Goal: Task Accomplishment & Management: Use online tool/utility

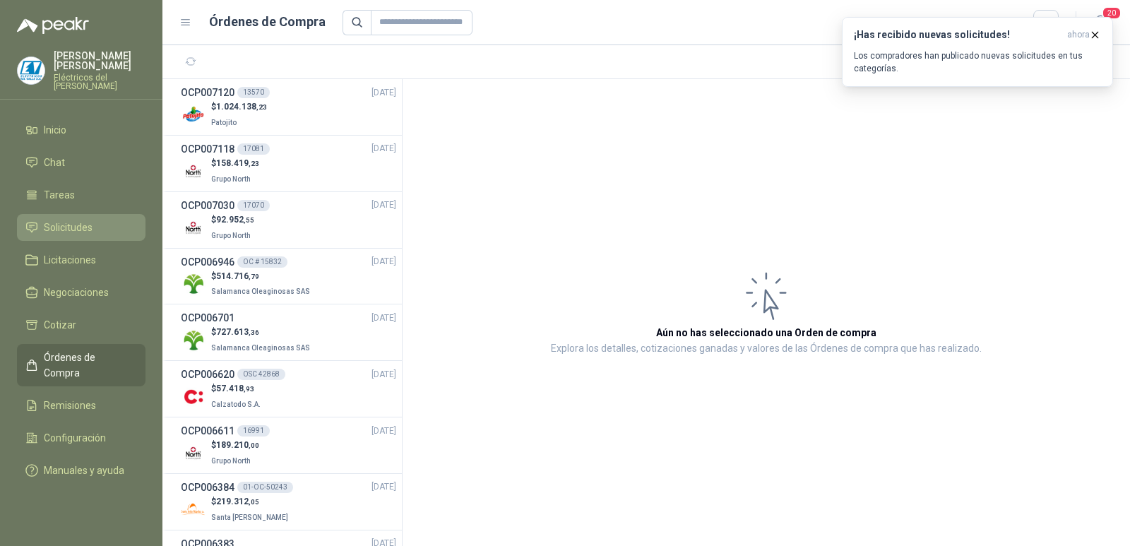
click at [93, 226] on li "Solicitudes" at bounding box center [81, 228] width 112 height 16
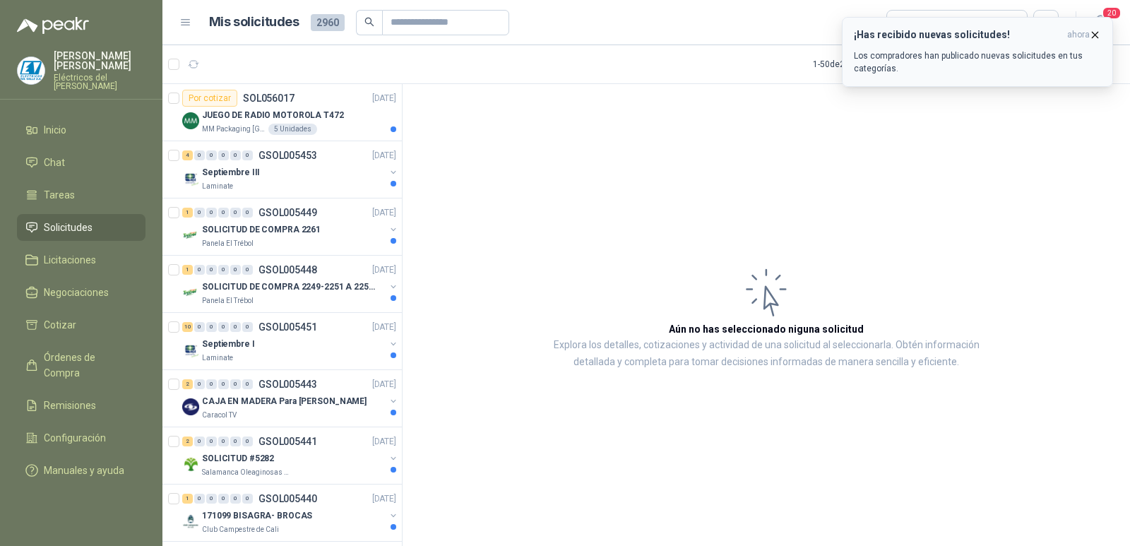
click at [1098, 37] on icon "button" at bounding box center [1096, 35] width 6 height 6
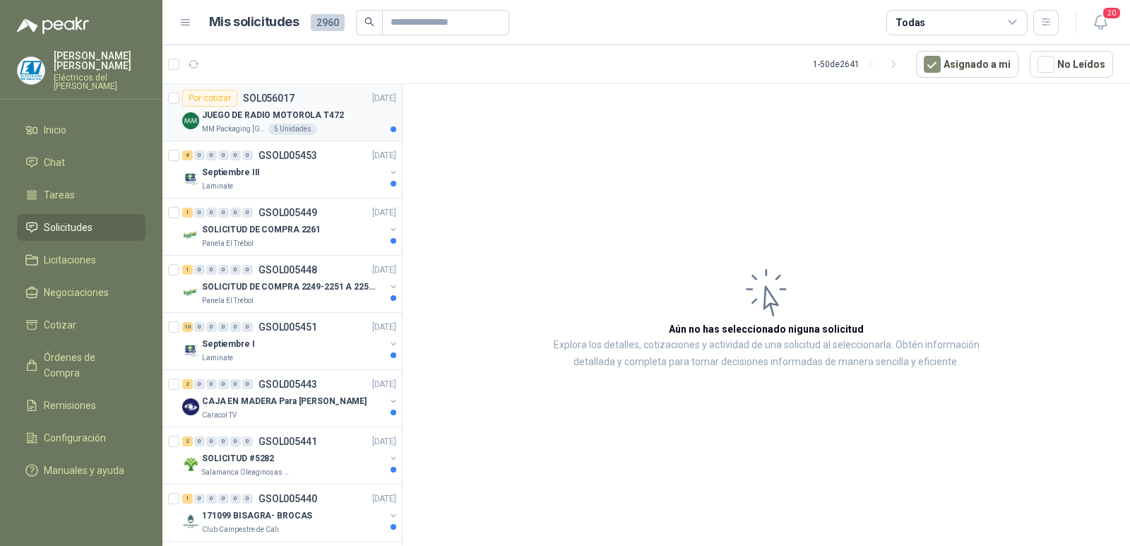
click at [283, 113] on p "JUEGO DE RADIO MOTOROLA T472" at bounding box center [273, 115] width 142 height 13
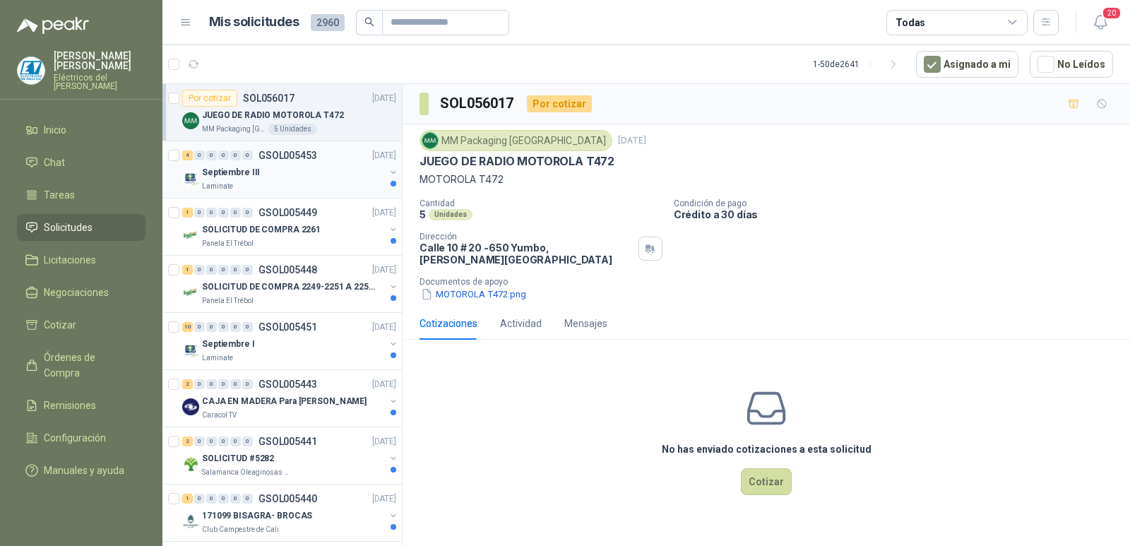
click at [280, 174] on div "Septiembre III" at bounding box center [293, 172] width 183 height 17
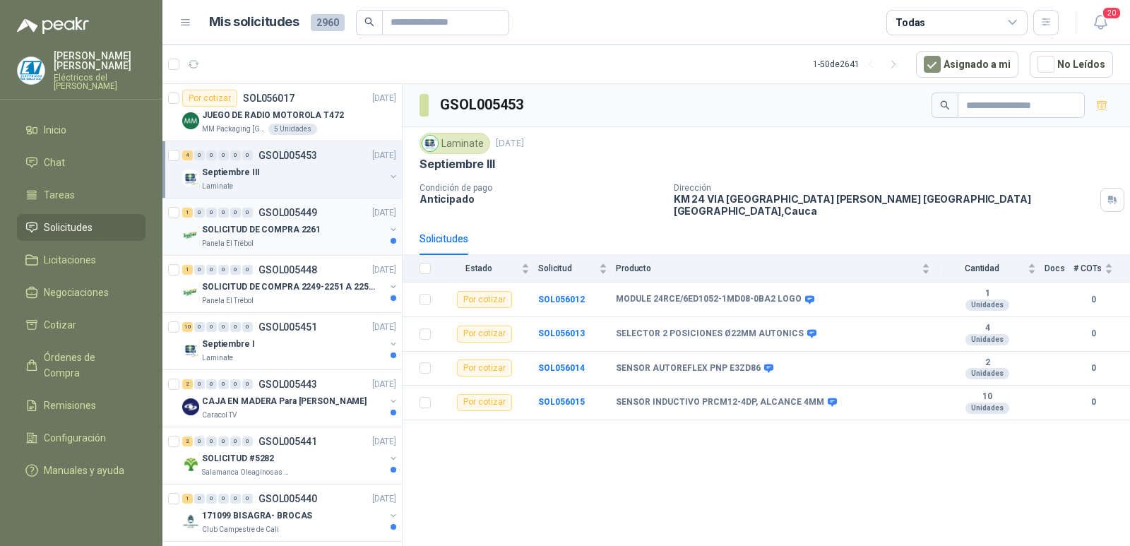
click at [312, 218] on p "GSOL005449" at bounding box center [288, 213] width 59 height 10
